Goal: Task Accomplishment & Management: Manage account settings

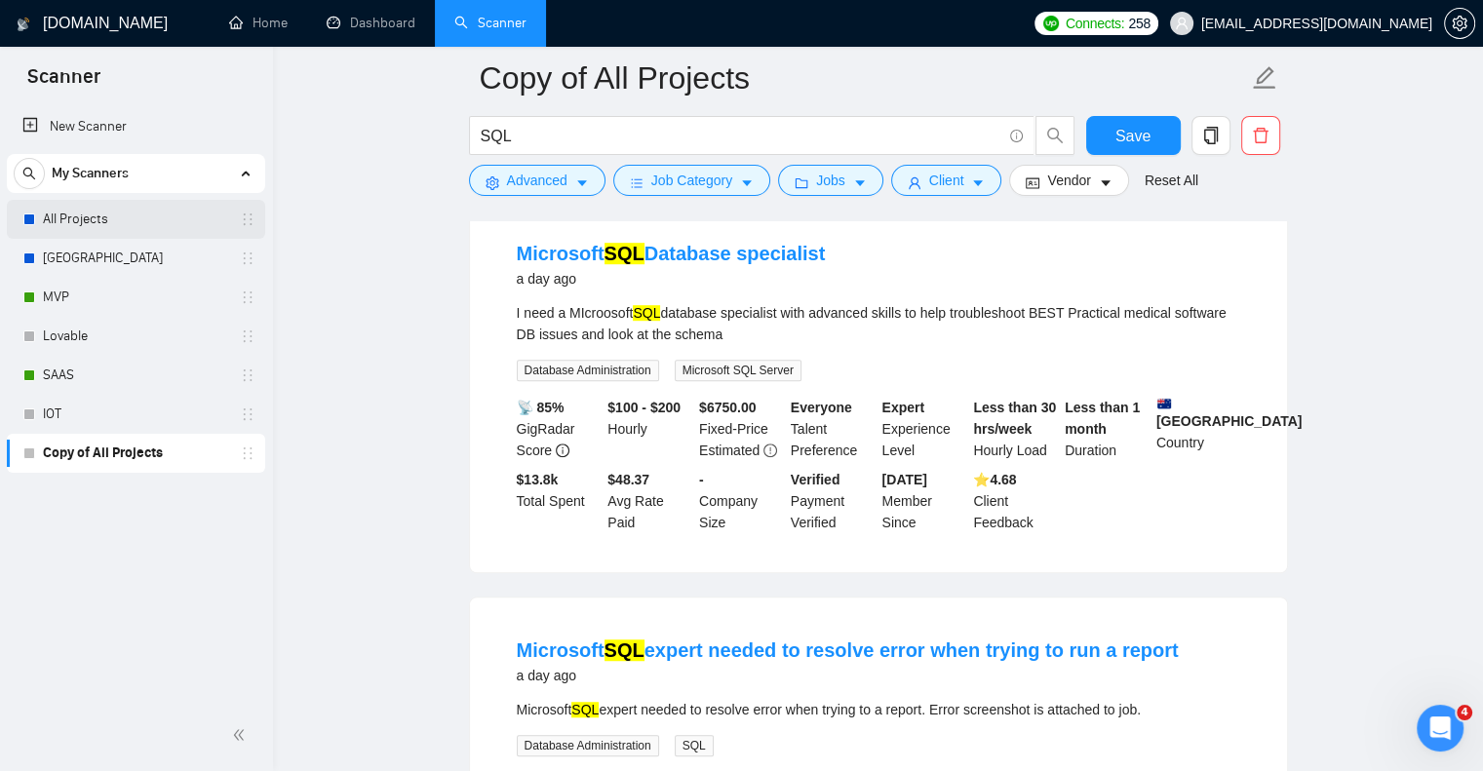
click at [148, 213] on link "All Projects" at bounding box center [135, 219] width 185 height 39
click at [1097, 139] on button "Save" at bounding box center [1133, 135] width 95 height 39
click at [140, 231] on link "All Projects" at bounding box center [135, 219] width 185 height 39
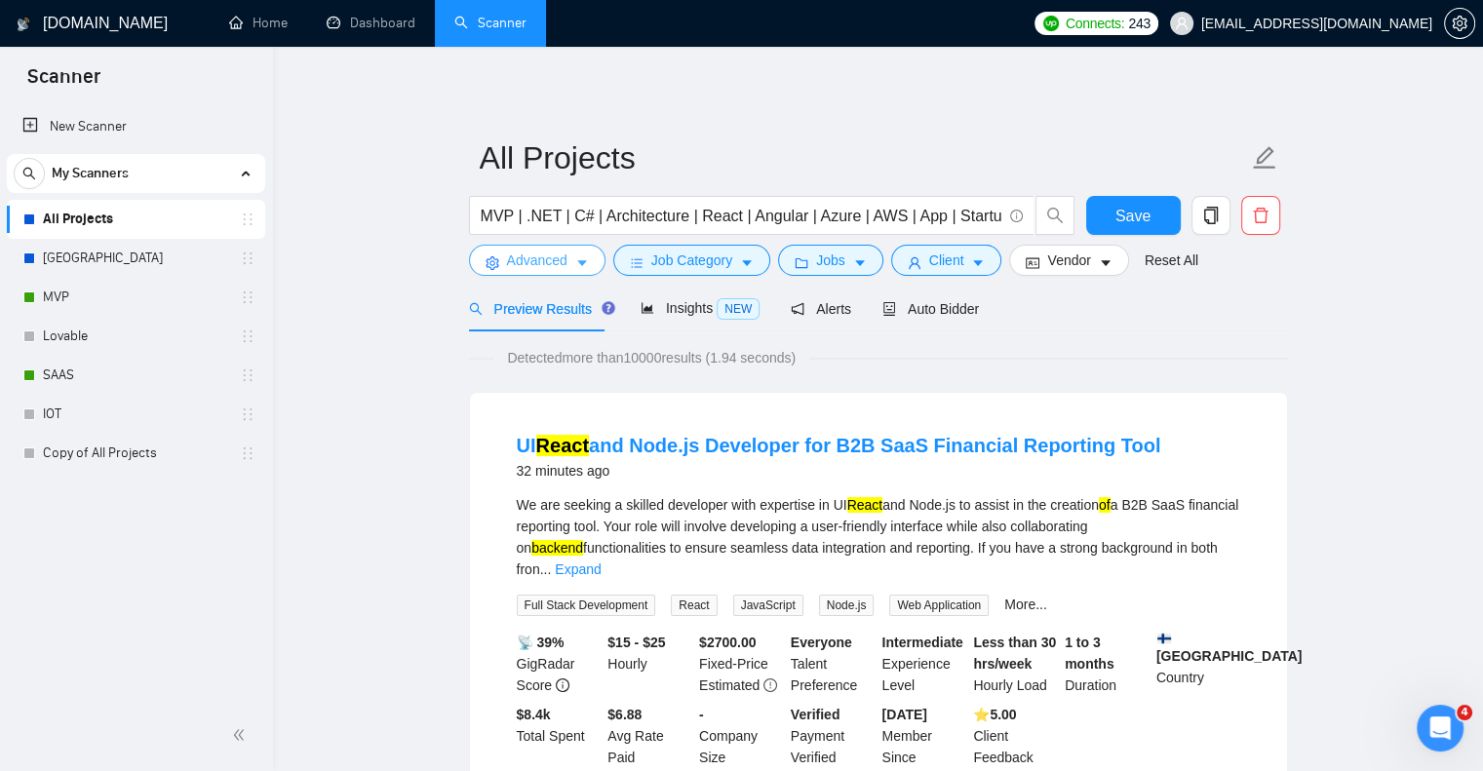
click at [507, 262] on span "Advanced" at bounding box center [537, 260] width 60 height 21
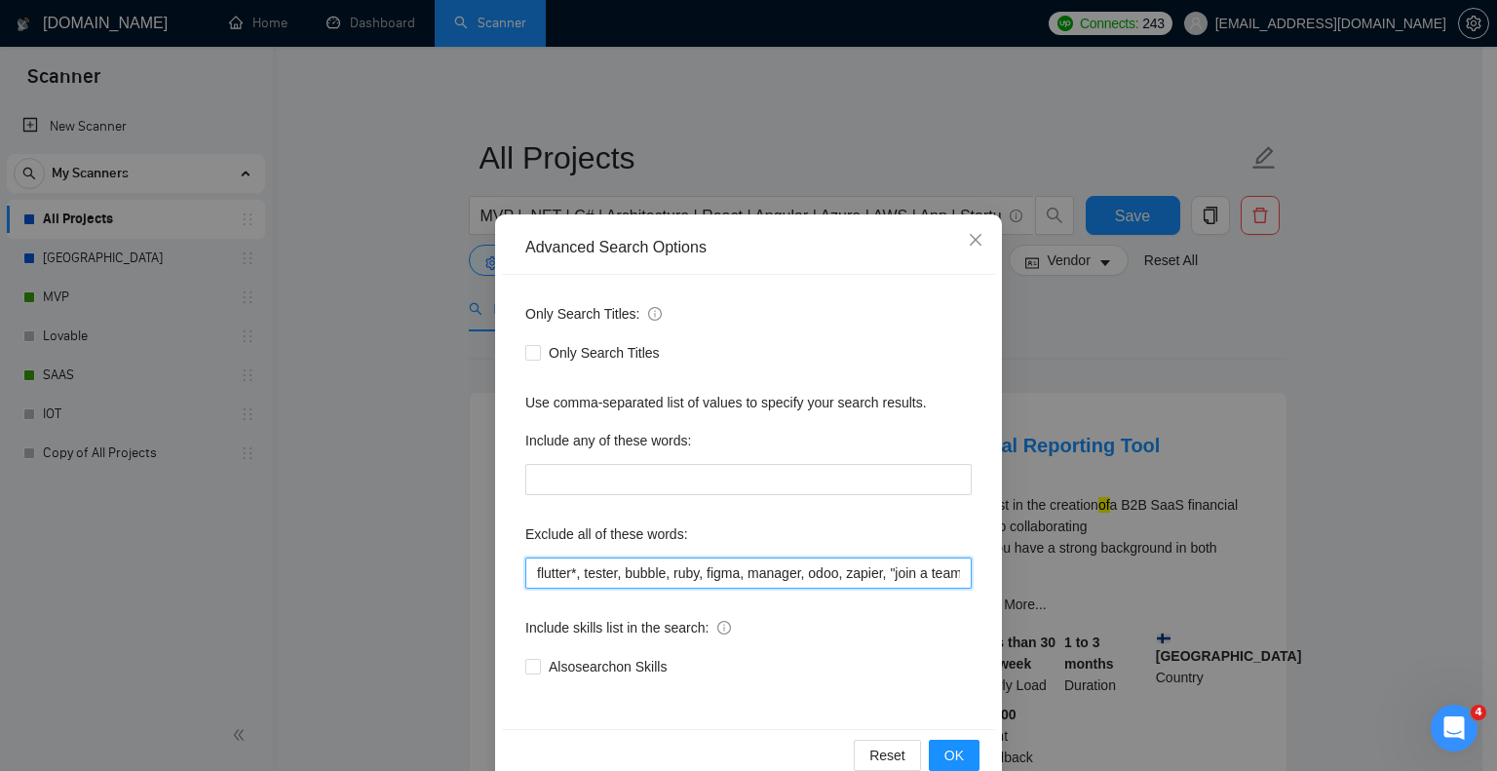
click at [576, 574] on input "flutter*, tester, bubble, ruby, figma, manager, odoo, zapier, "join a team", QA…" at bounding box center [748, 573] width 446 height 31
click at [529, 573] on input "flutter, tester, bubble, ruby, figma, manager, odoo, zapier, join a team, QA, J…" at bounding box center [748, 573] width 446 height 31
paste input "Join our team, bot, urgent, consulting, consult, tutor, teacher, mentor, update…"
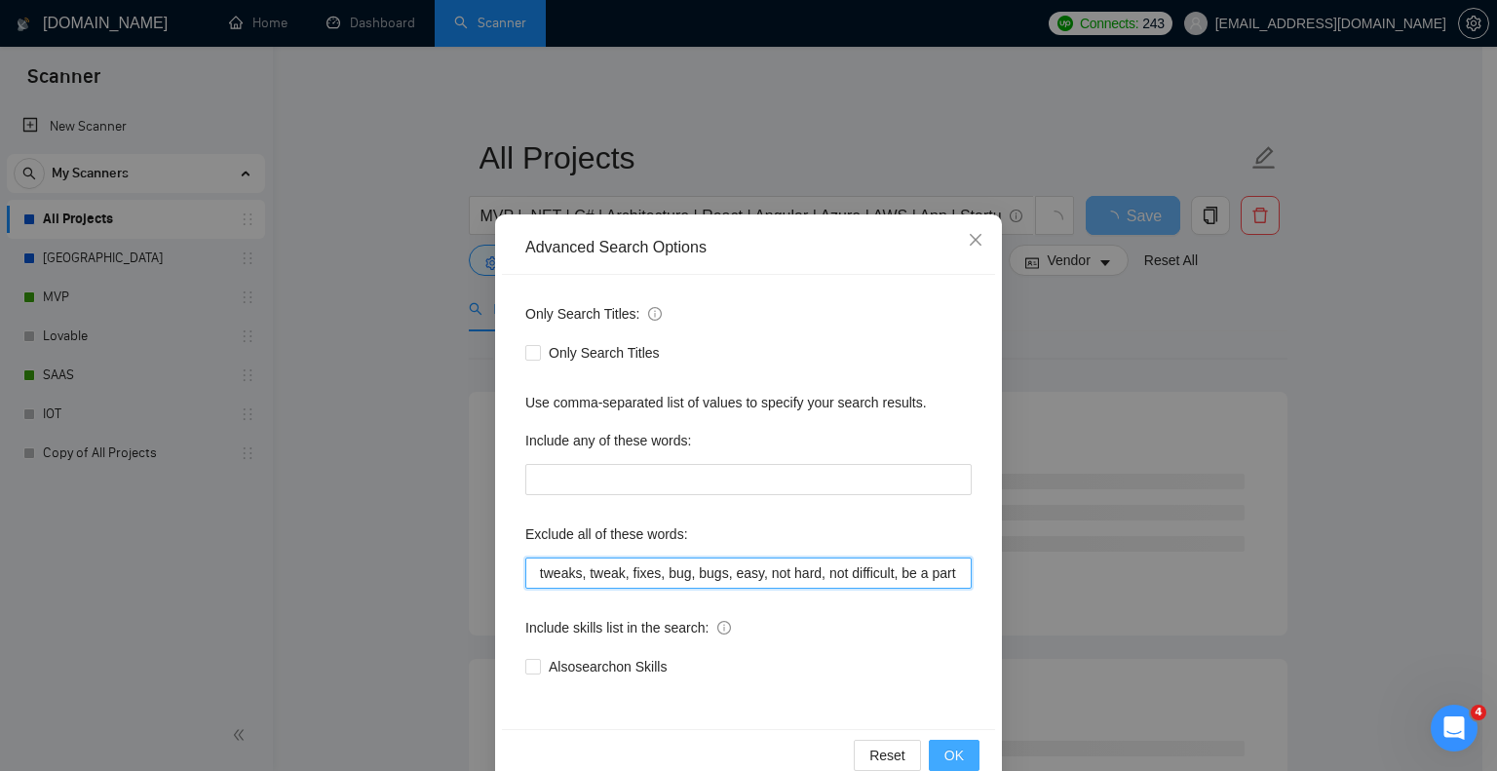
type input "Join our team, bot, urgent, consulting, consult, tutor, teacher, mentor, update…"
click at [945, 745] on span "OK" at bounding box center [954, 755] width 19 height 21
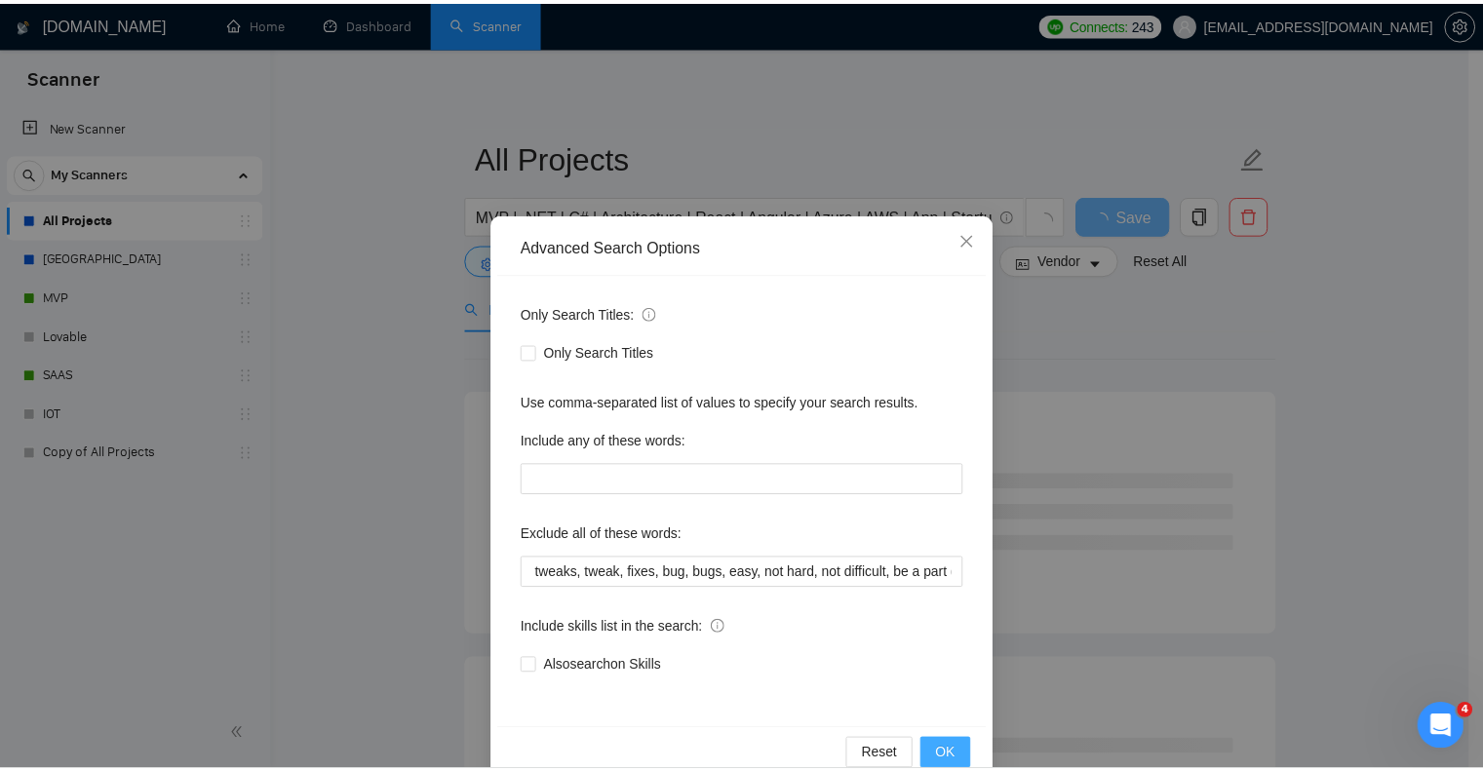
scroll to position [0, 0]
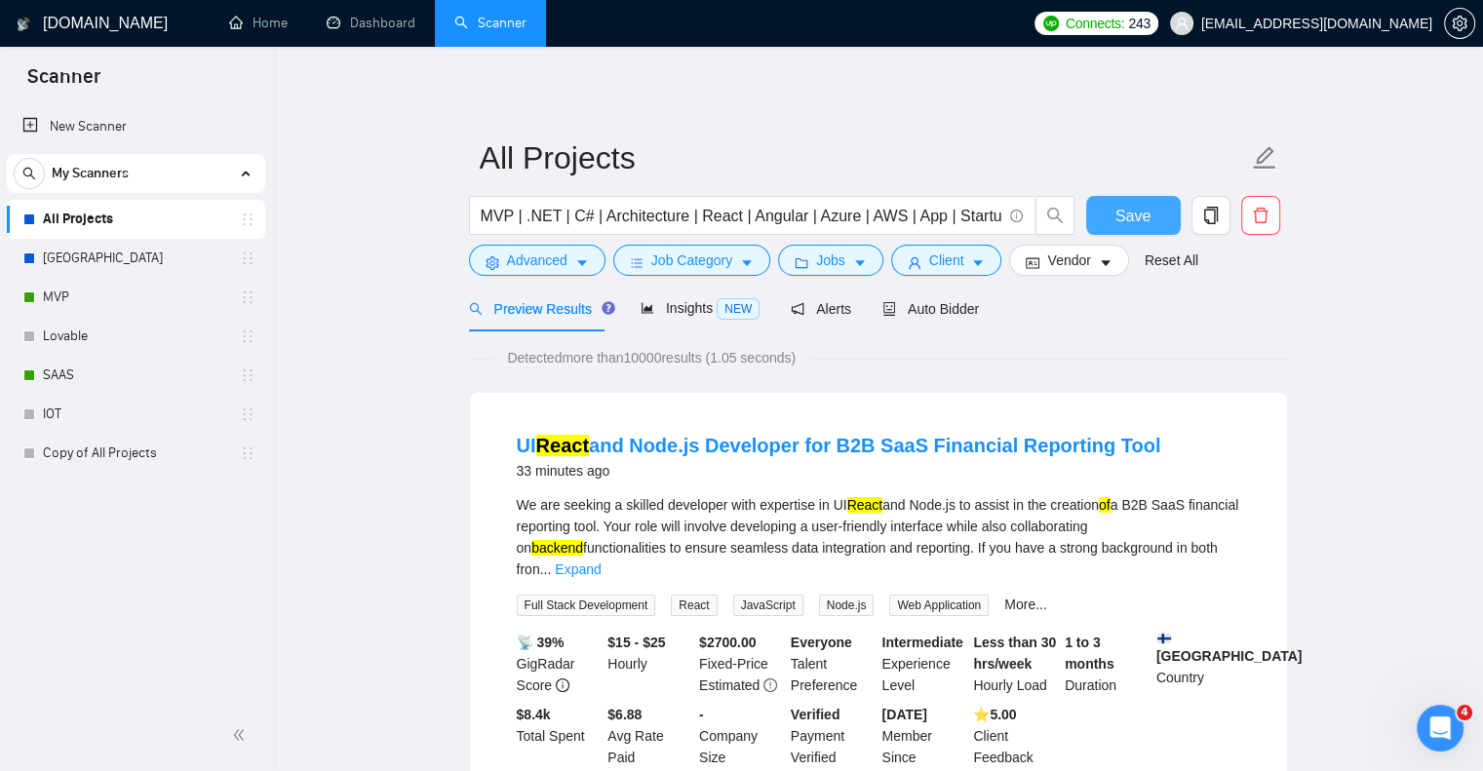
click at [1135, 213] on span "Save" at bounding box center [1132, 216] width 35 height 24
click at [862, 202] on span "MVP | .NET | C# | Architecture | React | Angular | Azure | AWS | App | Startup …" at bounding box center [751, 215] width 565 height 39
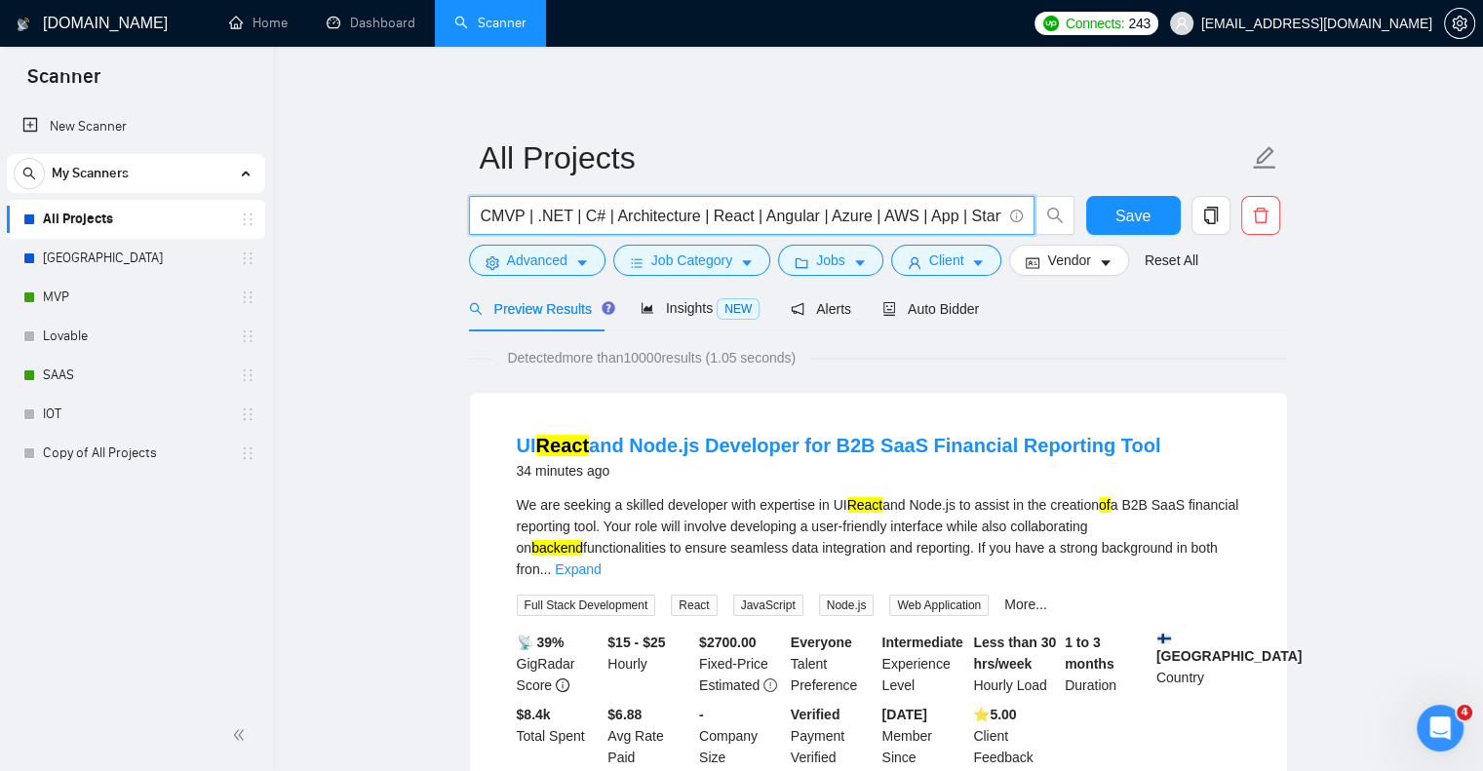
type input "MVP | .NET | C# | Architecture | React | Angular | Azure | AWS | App | Startup …"
click at [1100, 217] on button "Save" at bounding box center [1133, 215] width 95 height 39
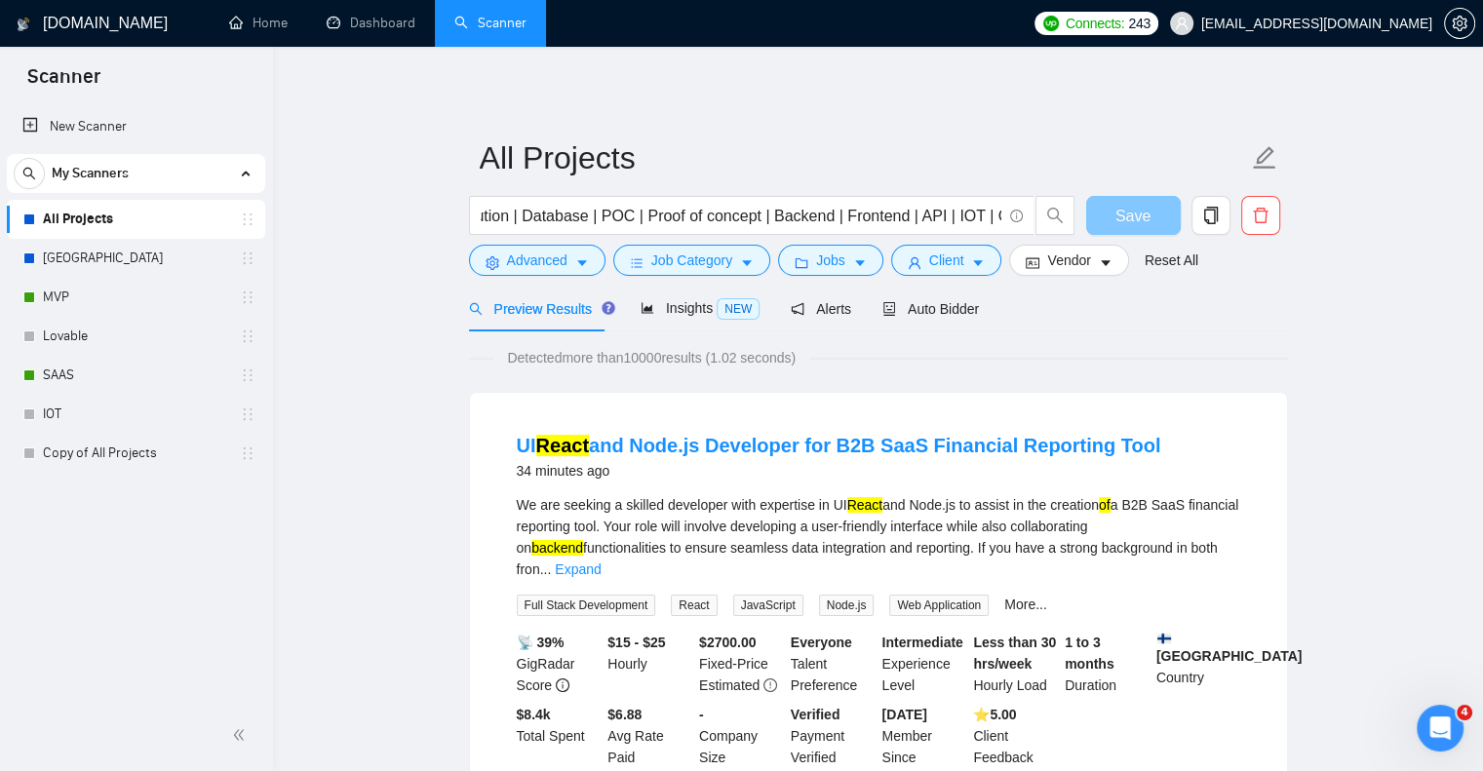
scroll to position [0, 0]
click at [936, 322] on div "Auto Bidder" at bounding box center [930, 309] width 97 height 46
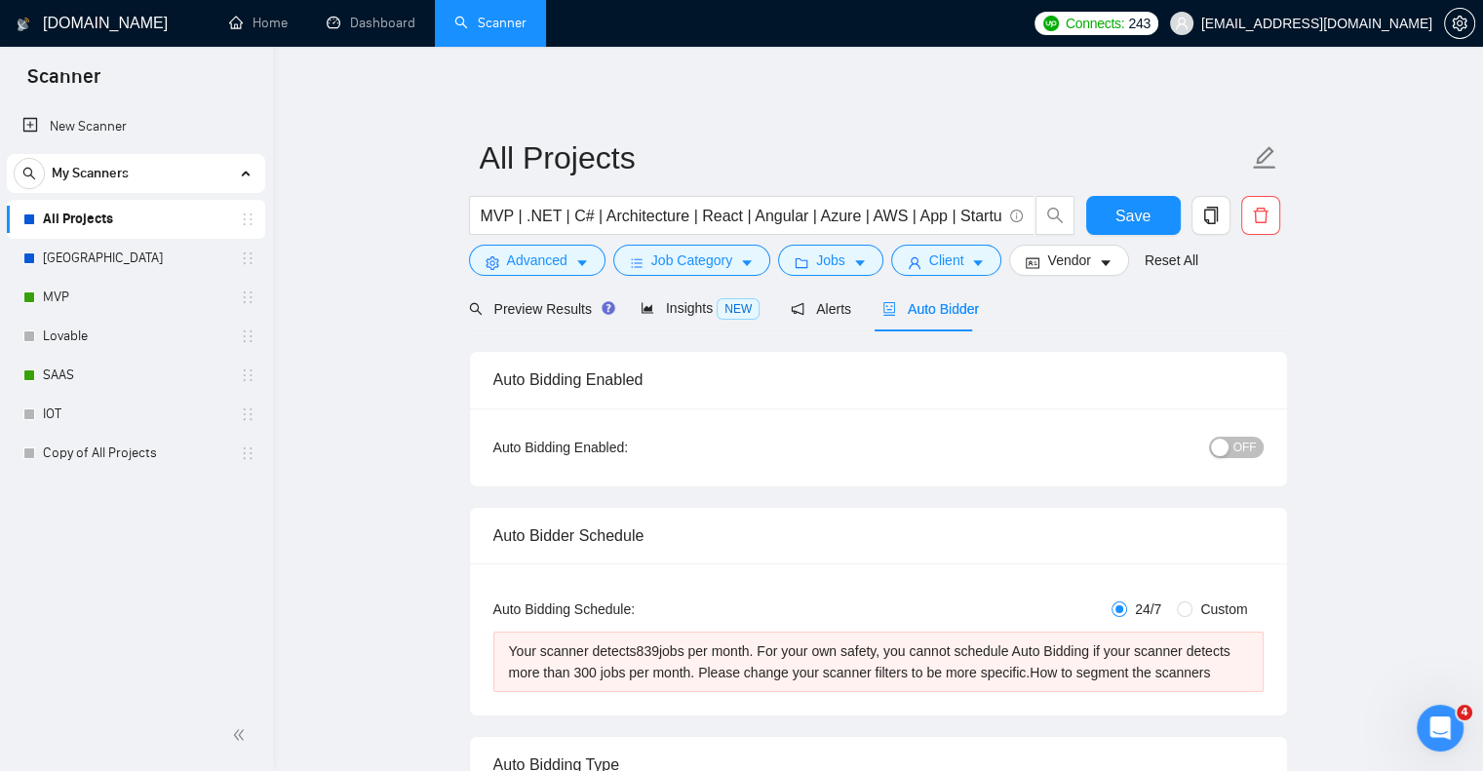
radio input "false"
radio input "true"
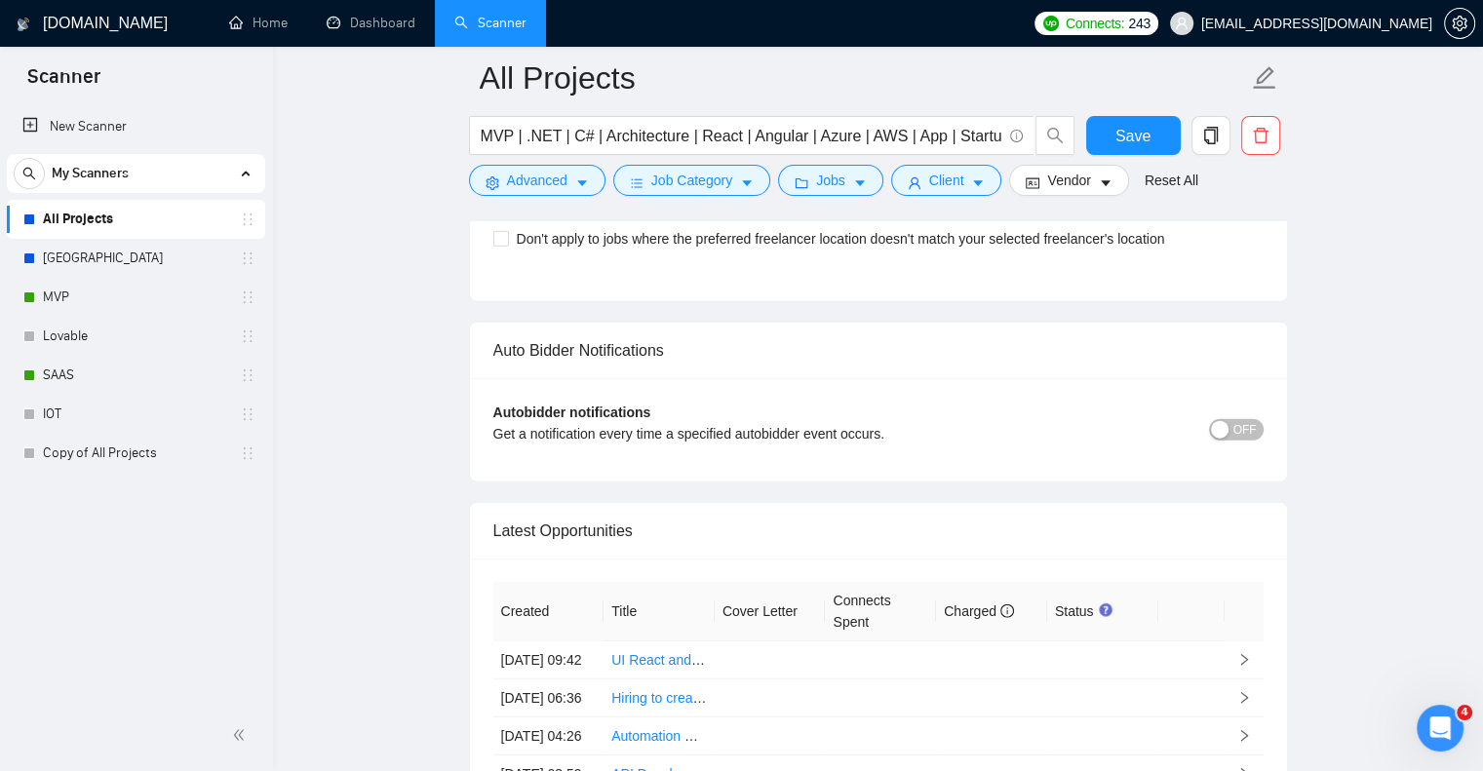
scroll to position [4759, 0]
